Goal: Information Seeking & Learning: Learn about a topic

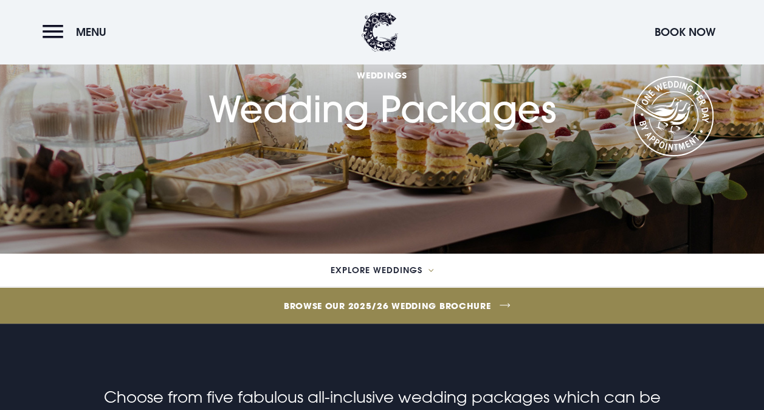
scroll to position [111, 0]
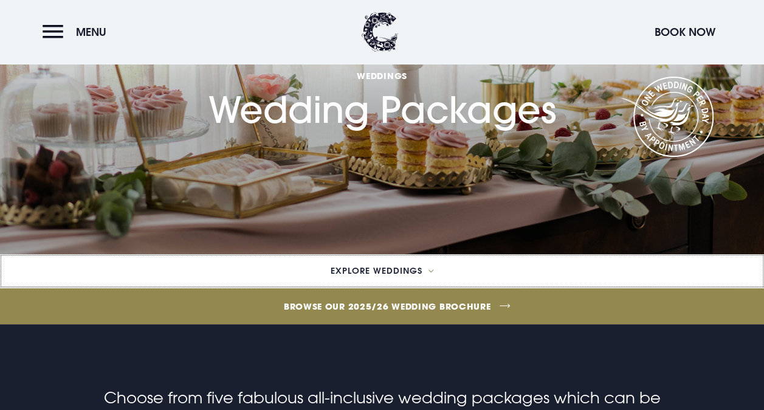
click at [379, 268] on span "Explore Weddings" at bounding box center [377, 270] width 92 height 9
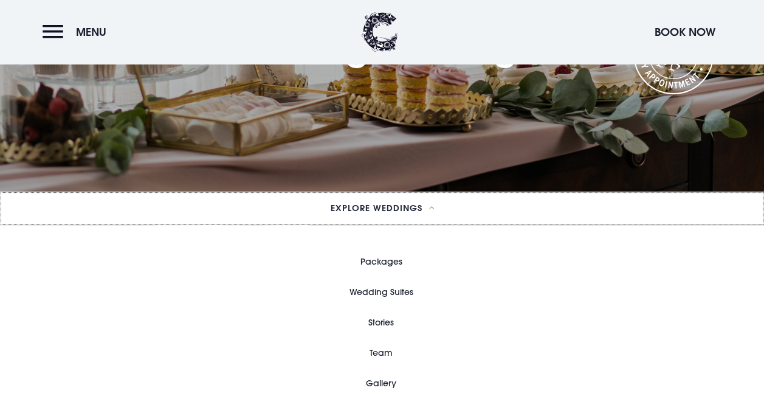
scroll to position [184, 0]
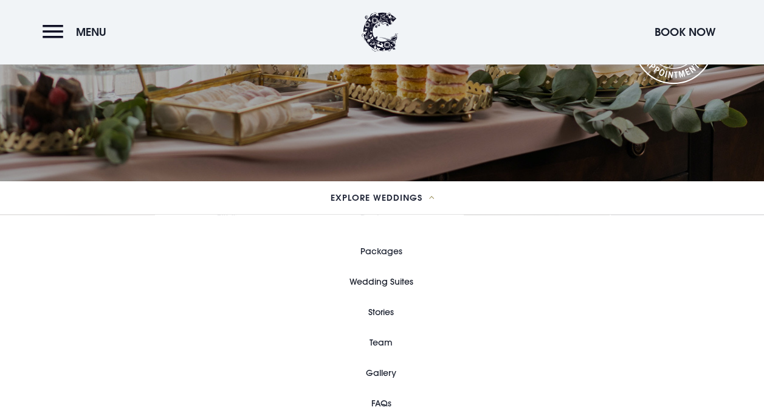
click at [390, 274] on link "Wedding Suites" at bounding box center [382, 281] width 64 height 30
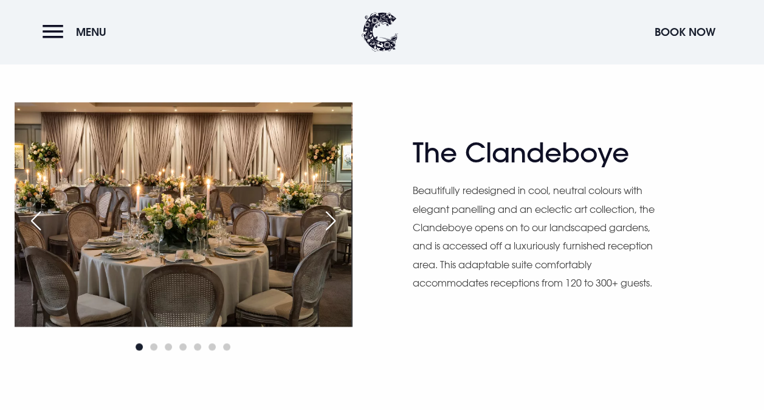
scroll to position [678, 0]
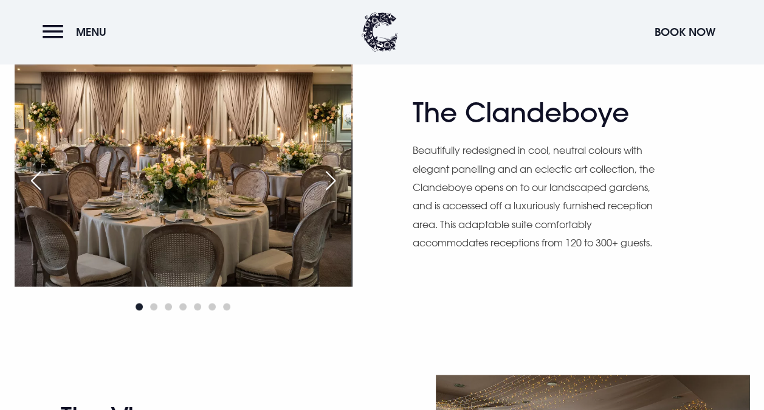
click at [336, 181] on div "Next slide" at bounding box center [330, 180] width 30 height 27
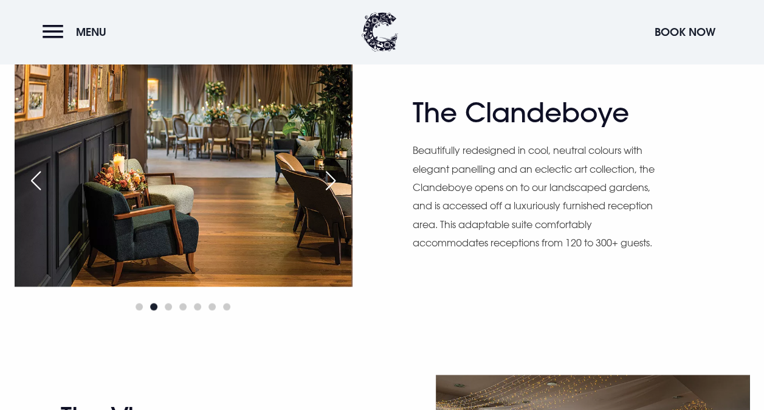
click at [336, 181] on div "Next slide" at bounding box center [330, 180] width 30 height 27
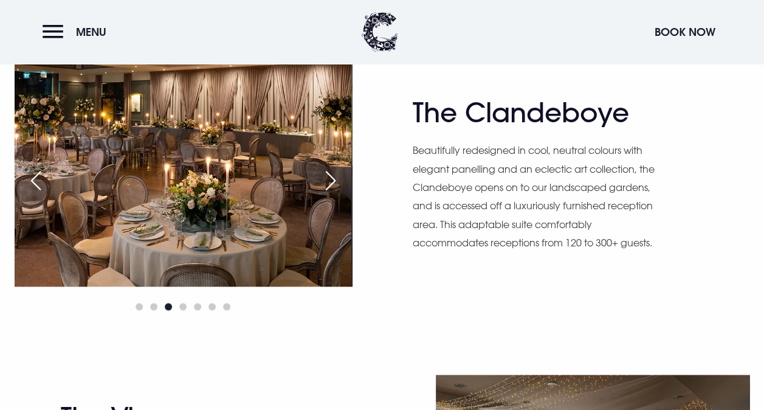
scroll to position [678, 0]
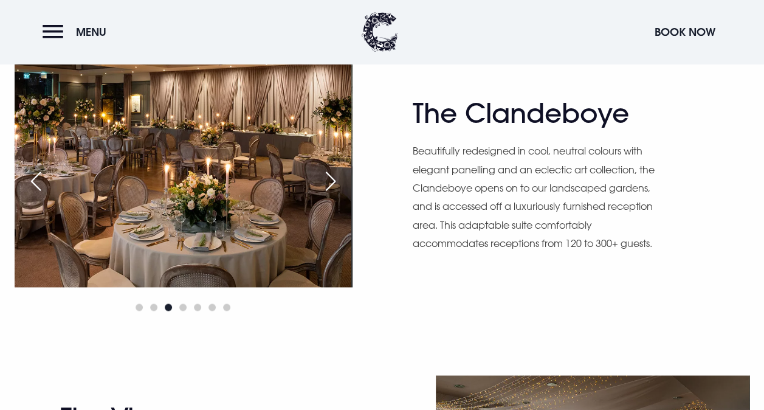
click at [336, 181] on div "Next slide" at bounding box center [330, 181] width 30 height 27
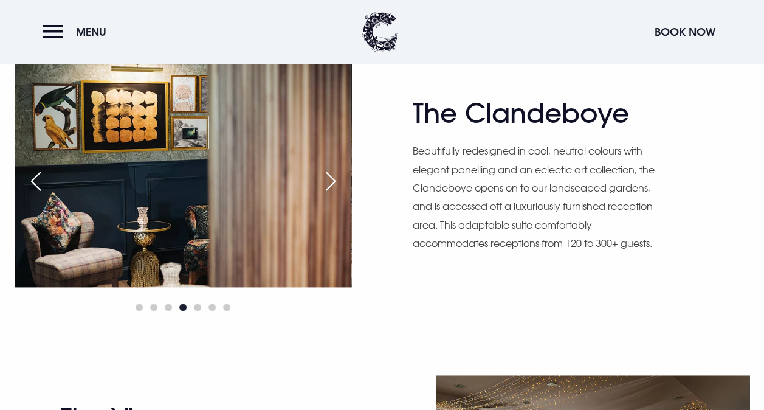
click at [336, 181] on div "Next slide" at bounding box center [330, 181] width 30 height 27
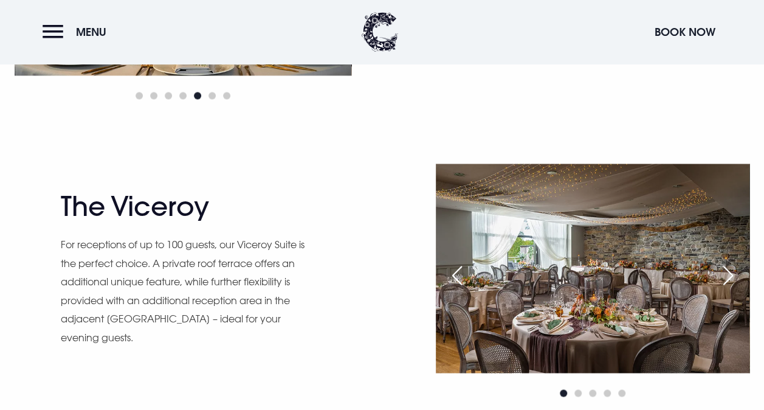
scroll to position [957, 0]
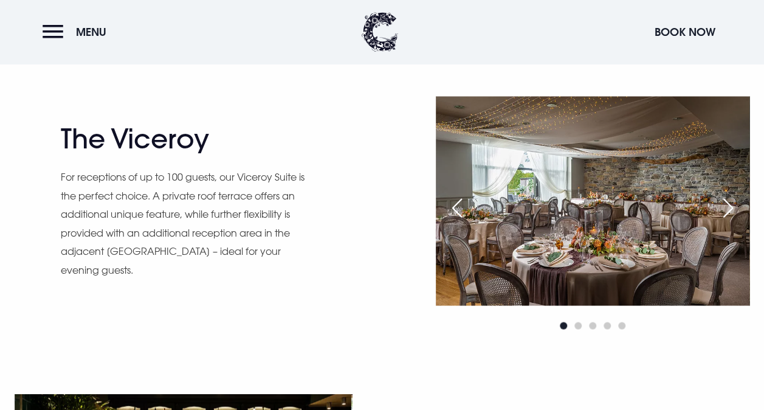
click at [731, 205] on div "Next slide" at bounding box center [728, 207] width 30 height 27
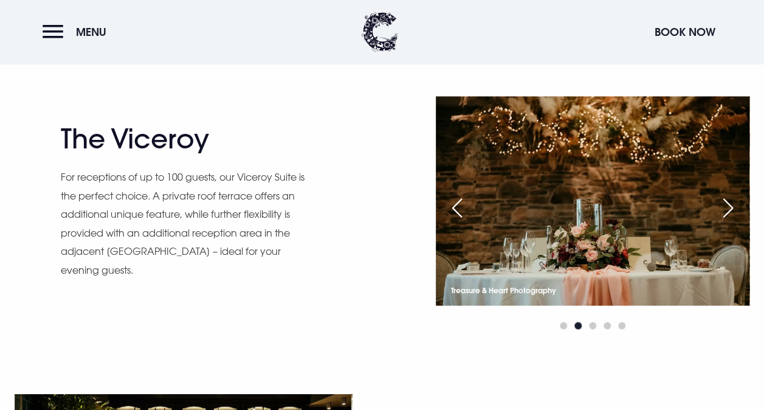
click at [731, 205] on div "Next slide" at bounding box center [728, 207] width 30 height 27
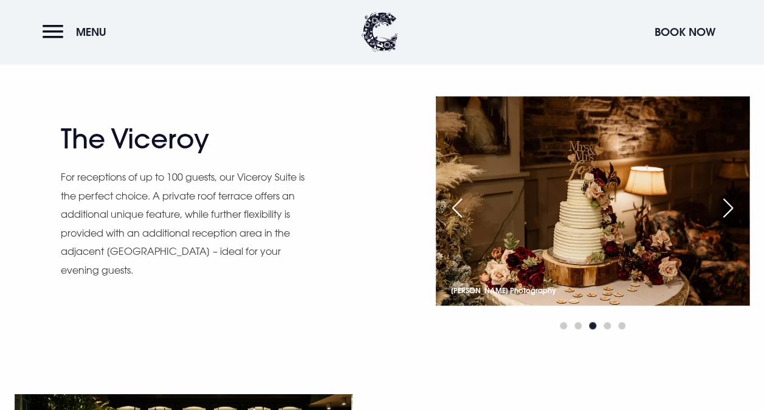
click at [731, 205] on div "Next slide" at bounding box center [728, 207] width 30 height 27
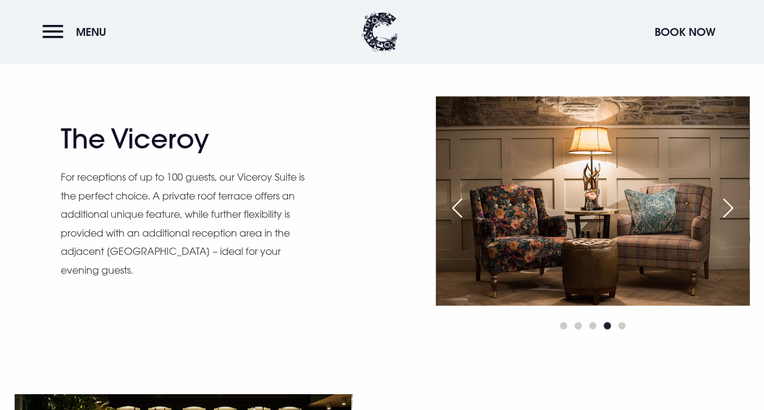
click at [731, 205] on div "Next slide" at bounding box center [728, 207] width 30 height 27
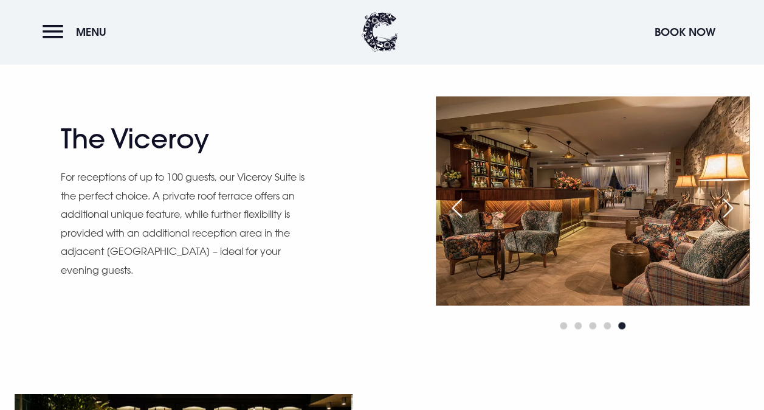
click at [731, 205] on div "Next slide" at bounding box center [728, 207] width 30 height 27
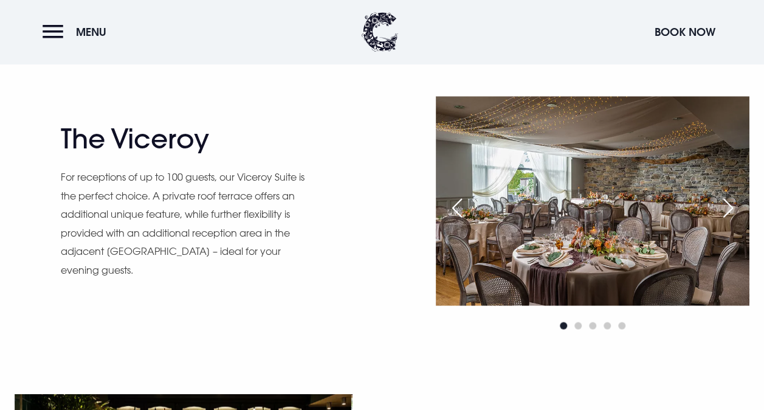
click at [731, 205] on div "Next slide" at bounding box center [728, 207] width 30 height 27
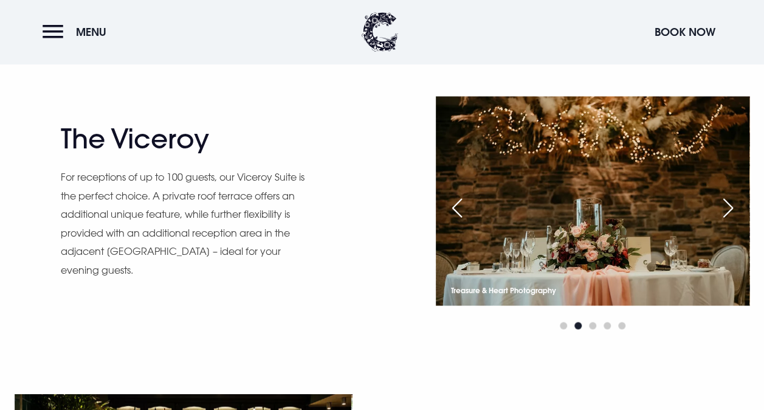
click at [731, 205] on div "Next slide" at bounding box center [728, 207] width 30 height 27
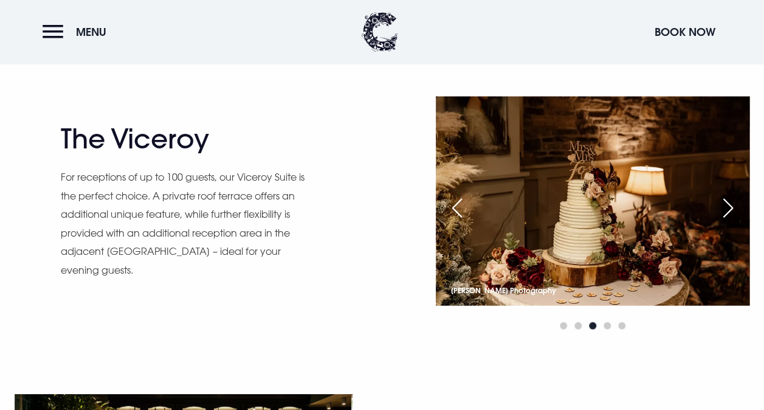
click at [731, 205] on div "Next slide" at bounding box center [728, 207] width 30 height 27
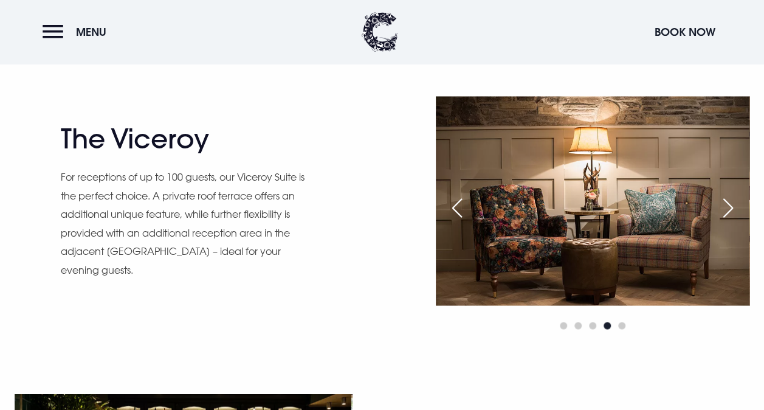
click at [731, 205] on div "Next slide" at bounding box center [728, 207] width 30 height 27
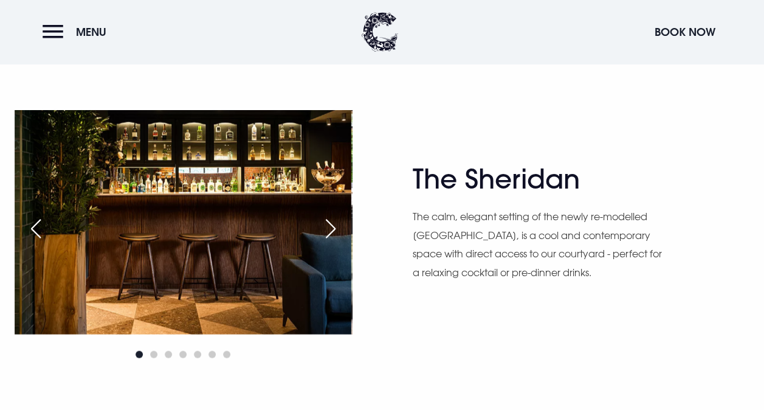
scroll to position [1241, 0]
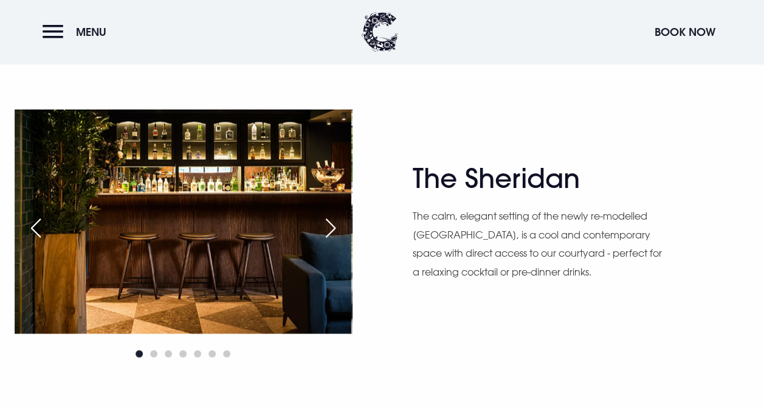
click at [336, 227] on div "Next slide" at bounding box center [330, 228] width 30 height 27
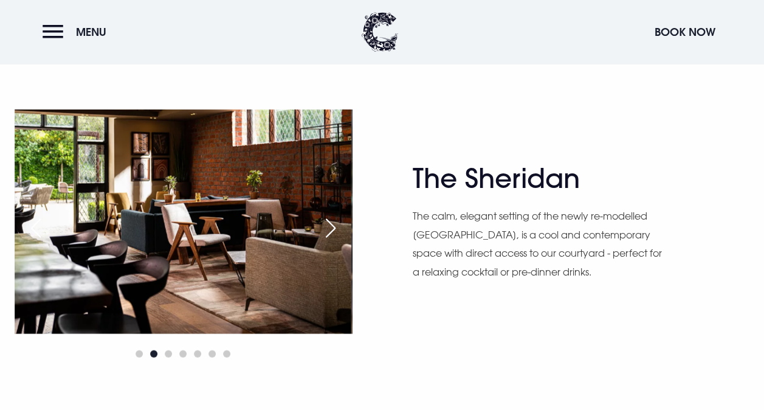
click at [336, 227] on div "Next slide" at bounding box center [330, 228] width 30 height 27
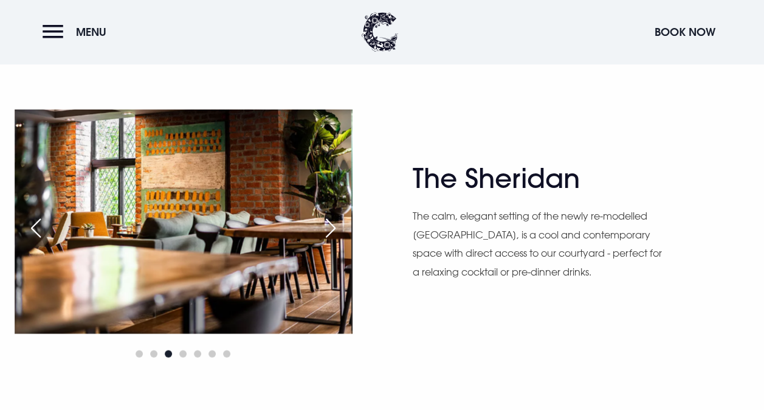
click at [336, 227] on div "Next slide" at bounding box center [330, 228] width 30 height 27
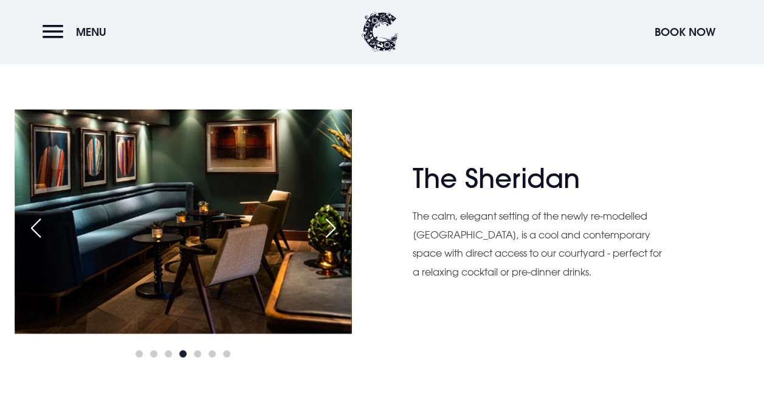
click at [336, 227] on div "Next slide" at bounding box center [330, 228] width 30 height 27
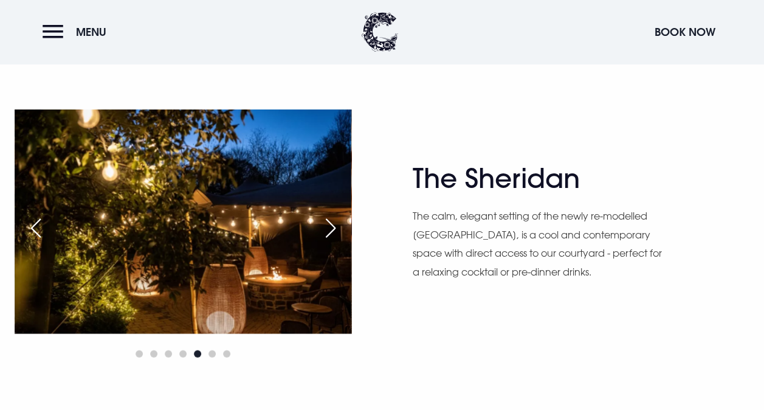
click at [336, 227] on div "Next slide" at bounding box center [330, 228] width 30 height 27
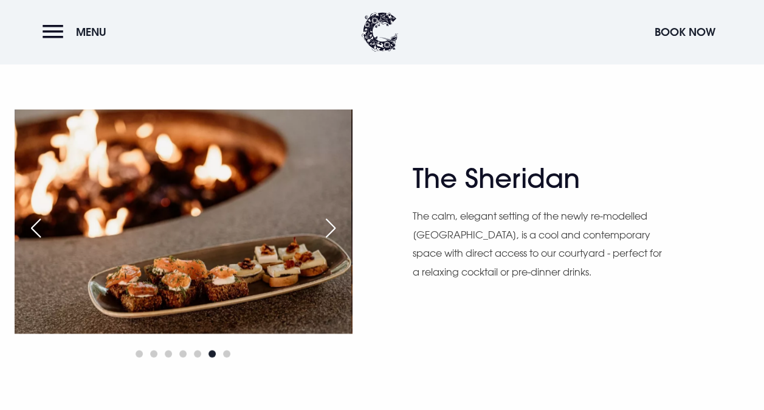
click at [336, 227] on div "Next slide" at bounding box center [330, 228] width 30 height 27
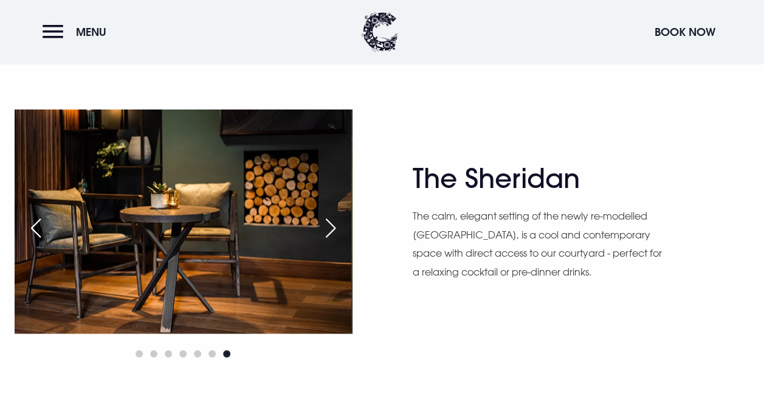
click at [336, 227] on div "Next slide" at bounding box center [330, 228] width 30 height 27
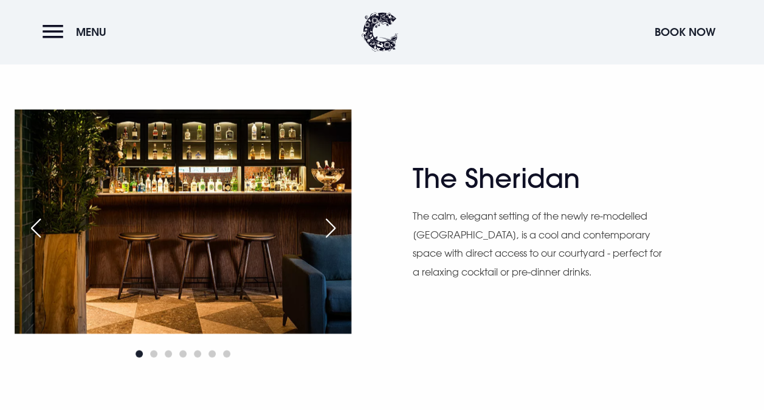
click at [336, 227] on div "Next slide" at bounding box center [330, 228] width 30 height 27
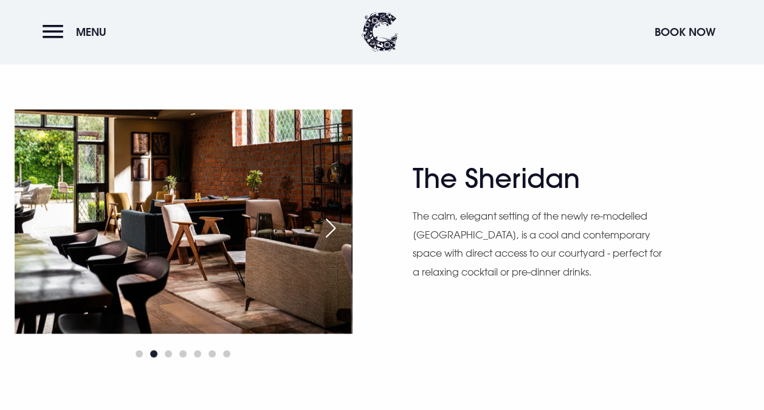
click at [336, 227] on div "Next slide" at bounding box center [330, 228] width 30 height 27
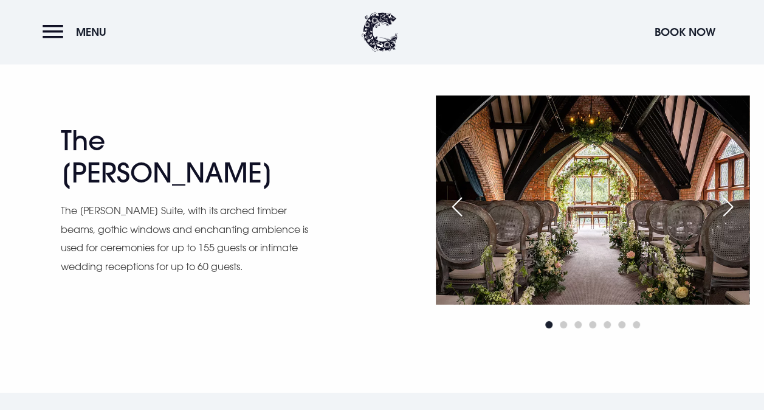
scroll to position [1568, 0]
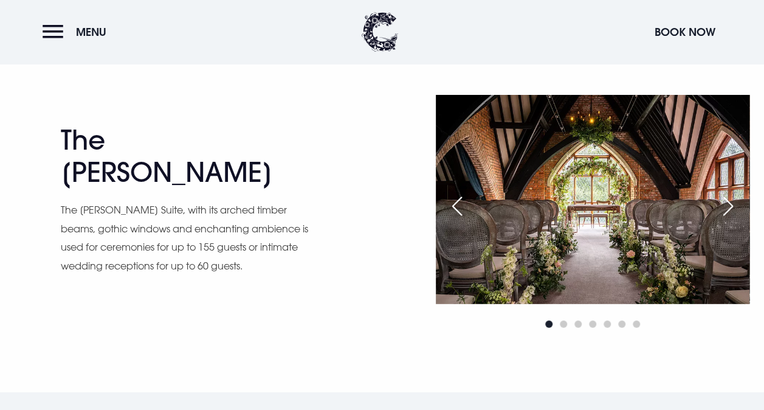
click at [737, 208] on div "Next slide" at bounding box center [728, 206] width 30 height 27
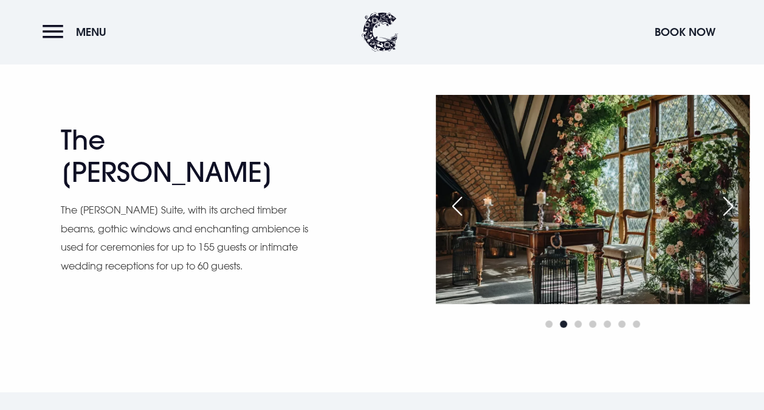
click at [737, 208] on div "Next slide" at bounding box center [728, 206] width 30 height 27
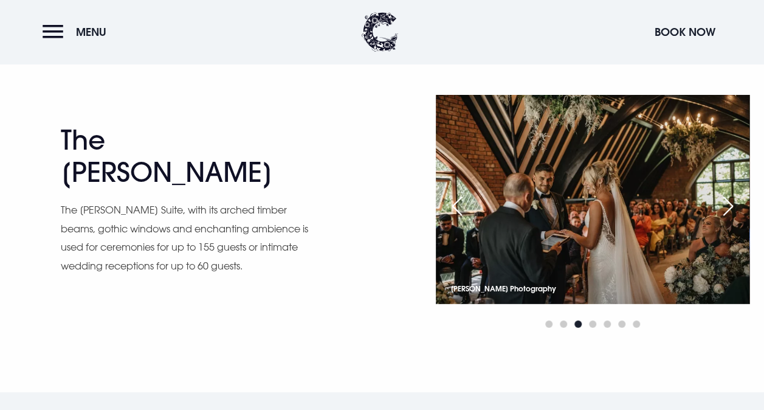
click at [737, 208] on div "Next slide" at bounding box center [728, 206] width 30 height 27
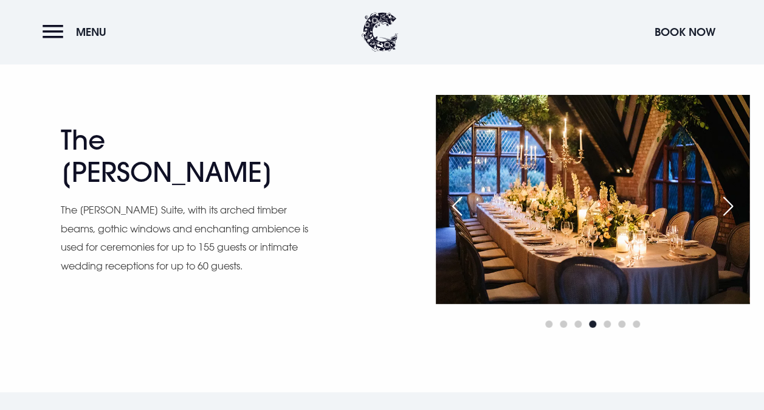
click at [455, 200] on div "Previous slide" at bounding box center [457, 206] width 30 height 27
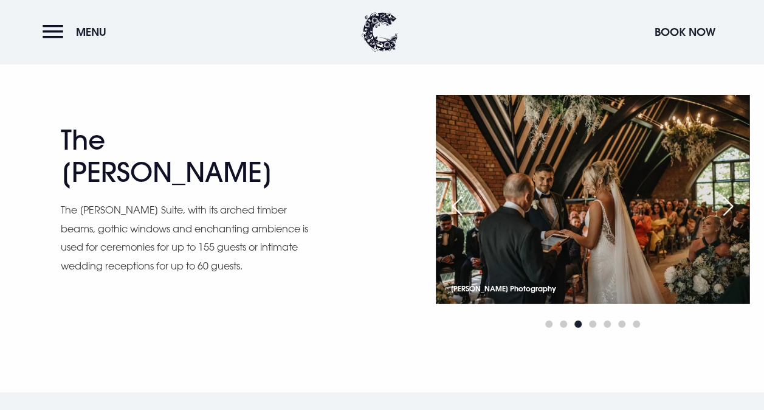
click at [728, 207] on div "Next slide" at bounding box center [728, 206] width 30 height 27
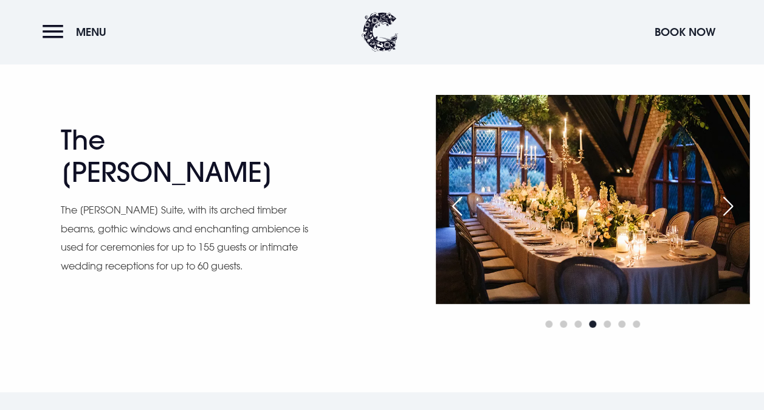
click at [728, 207] on div "Next slide" at bounding box center [728, 206] width 30 height 27
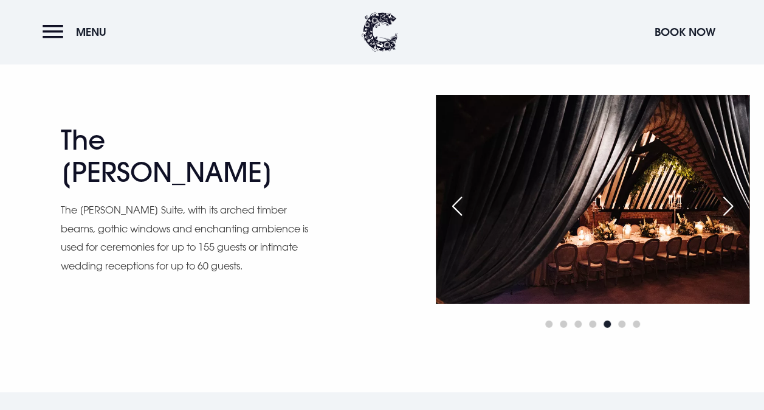
click at [728, 207] on div "Next slide" at bounding box center [728, 206] width 30 height 27
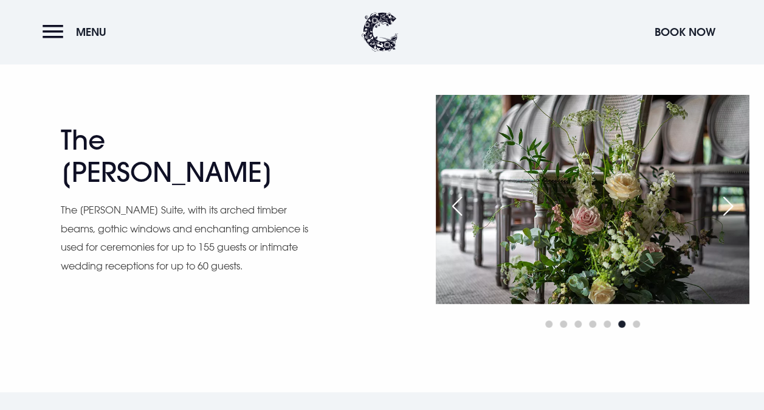
click at [452, 206] on div "Previous slide" at bounding box center [457, 206] width 30 height 27
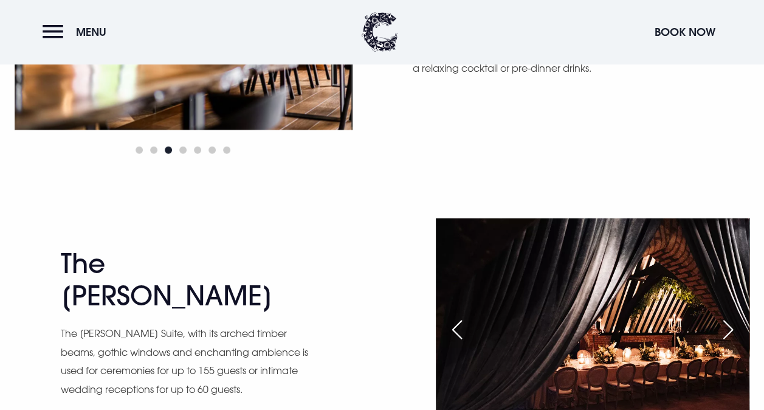
scroll to position [1449, 0]
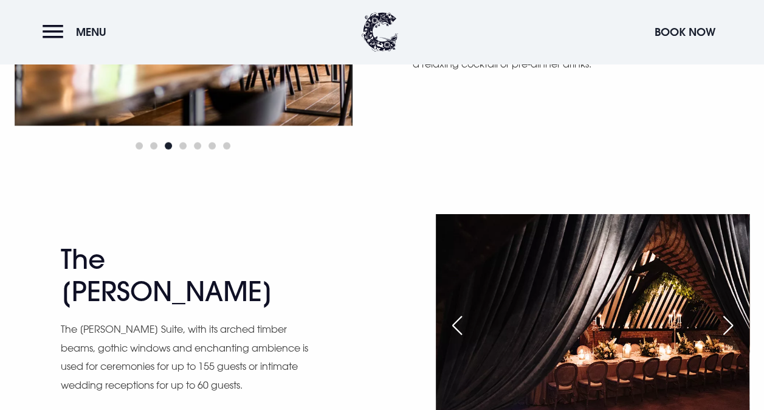
click at [722, 323] on div "Next slide" at bounding box center [728, 325] width 30 height 27
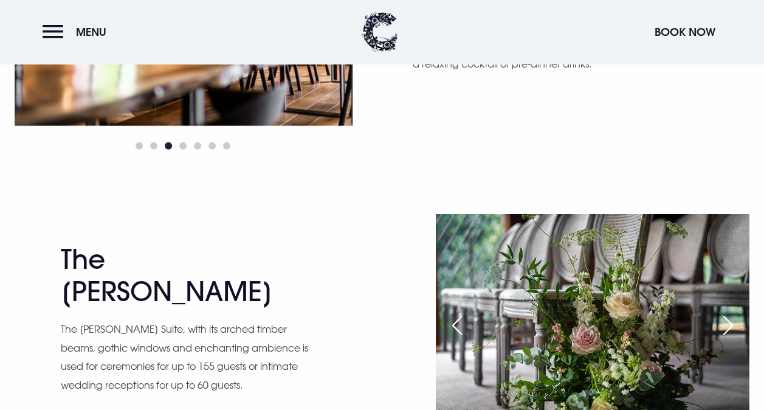
click at [722, 323] on div "Next slide" at bounding box center [728, 325] width 30 height 27
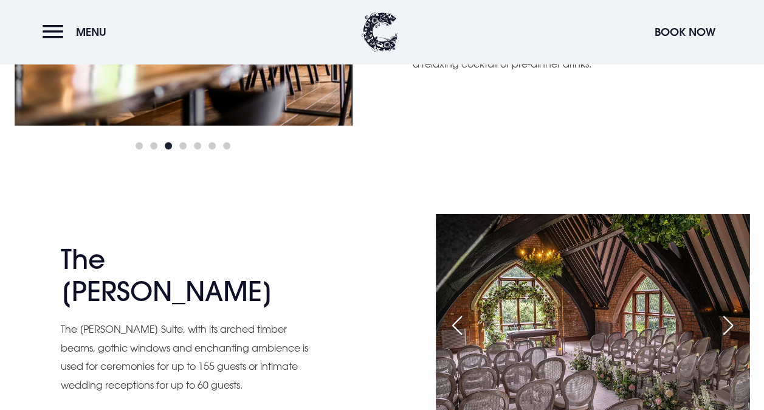
click at [722, 323] on div "Next slide" at bounding box center [728, 325] width 30 height 27
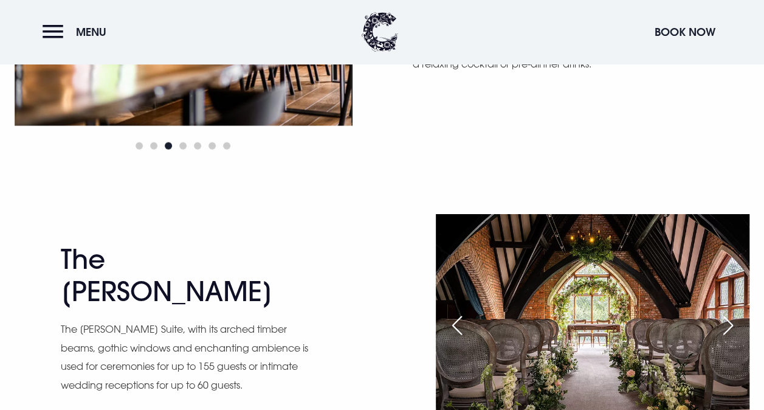
click at [722, 323] on div "Next slide" at bounding box center [728, 325] width 30 height 27
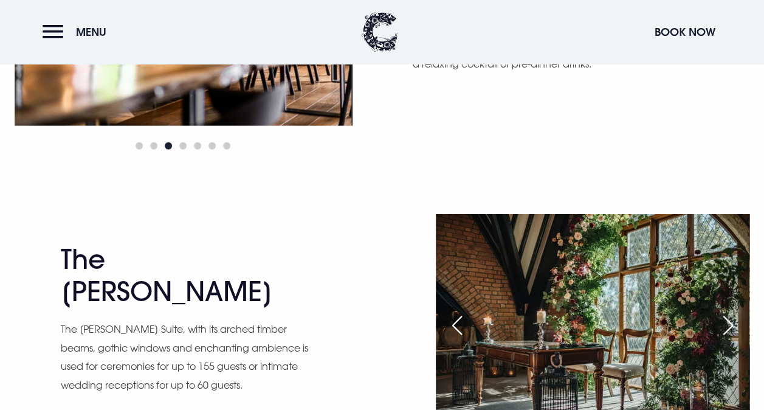
click at [722, 323] on div "Next slide" at bounding box center [728, 325] width 30 height 27
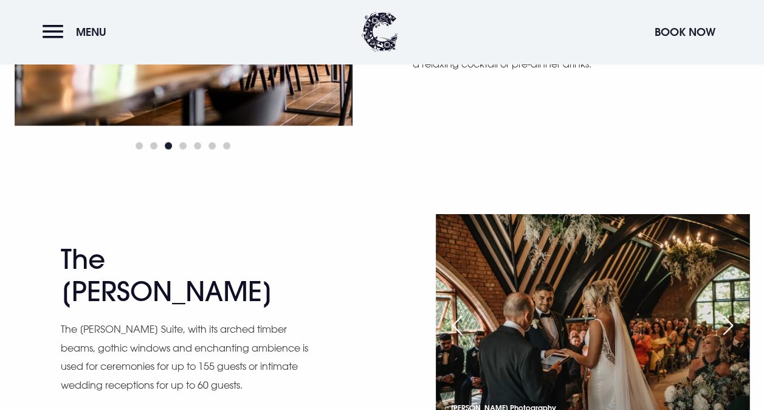
click at [722, 323] on div "Next slide" at bounding box center [728, 325] width 30 height 27
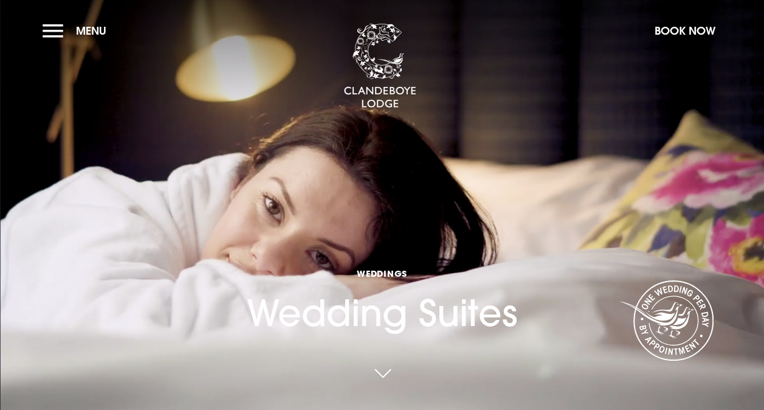
scroll to position [104, 0]
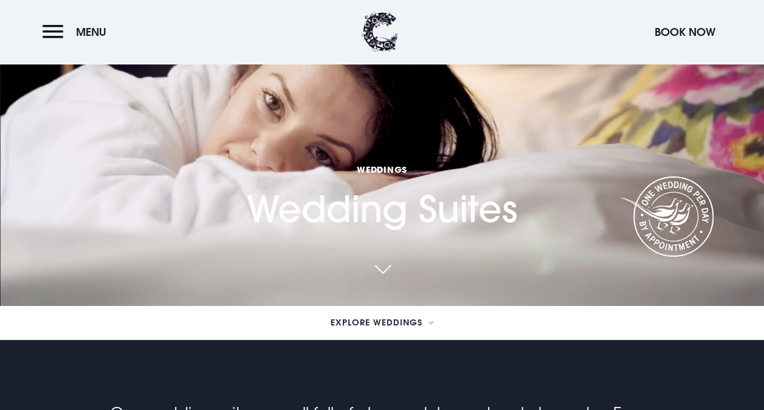
click at [391, 262] on link at bounding box center [382, 270] width 28 height 27
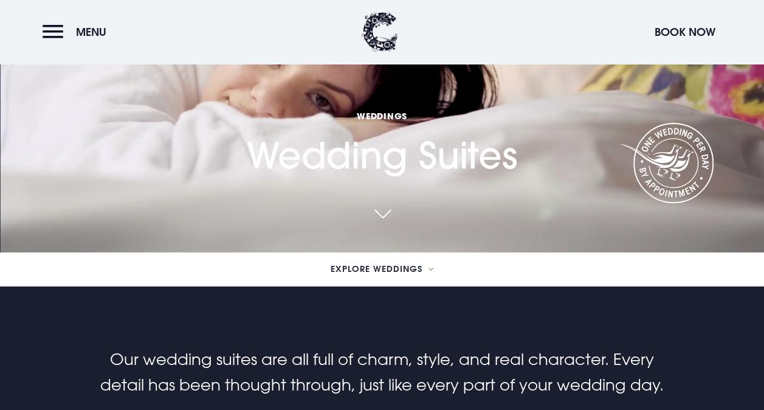
scroll to position [171, 0]
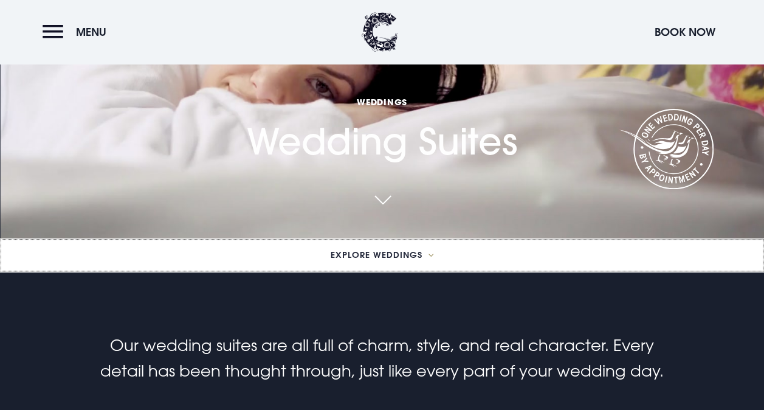
click at [430, 252] on button "Explore Weddings" at bounding box center [382, 254] width 764 height 33
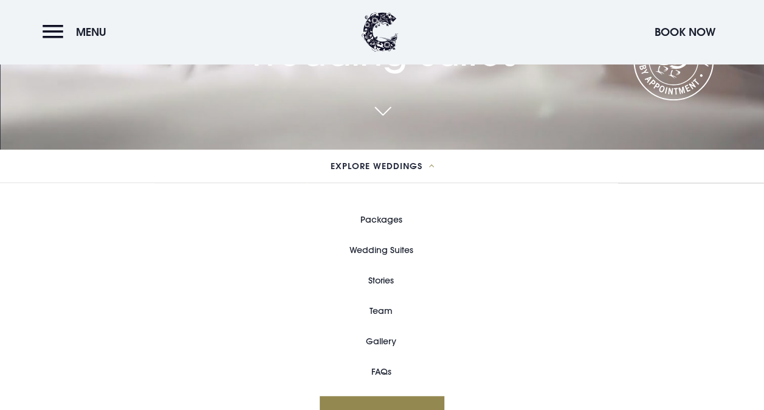
scroll to position [261, 0]
click at [370, 337] on link "Gallery" at bounding box center [381, 340] width 30 height 30
